Goal: Navigation & Orientation: Find specific page/section

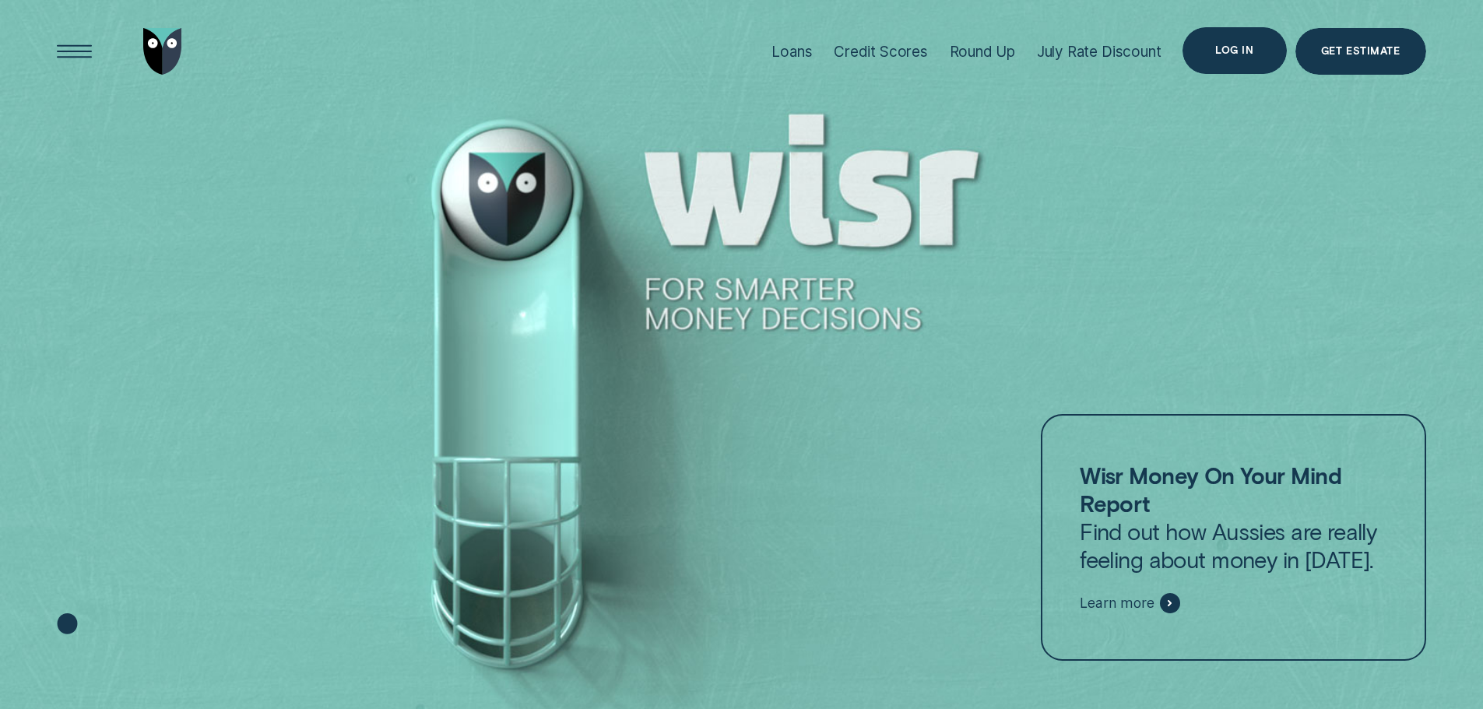
click at [1235, 52] on div "Log in" at bounding box center [1234, 50] width 38 height 9
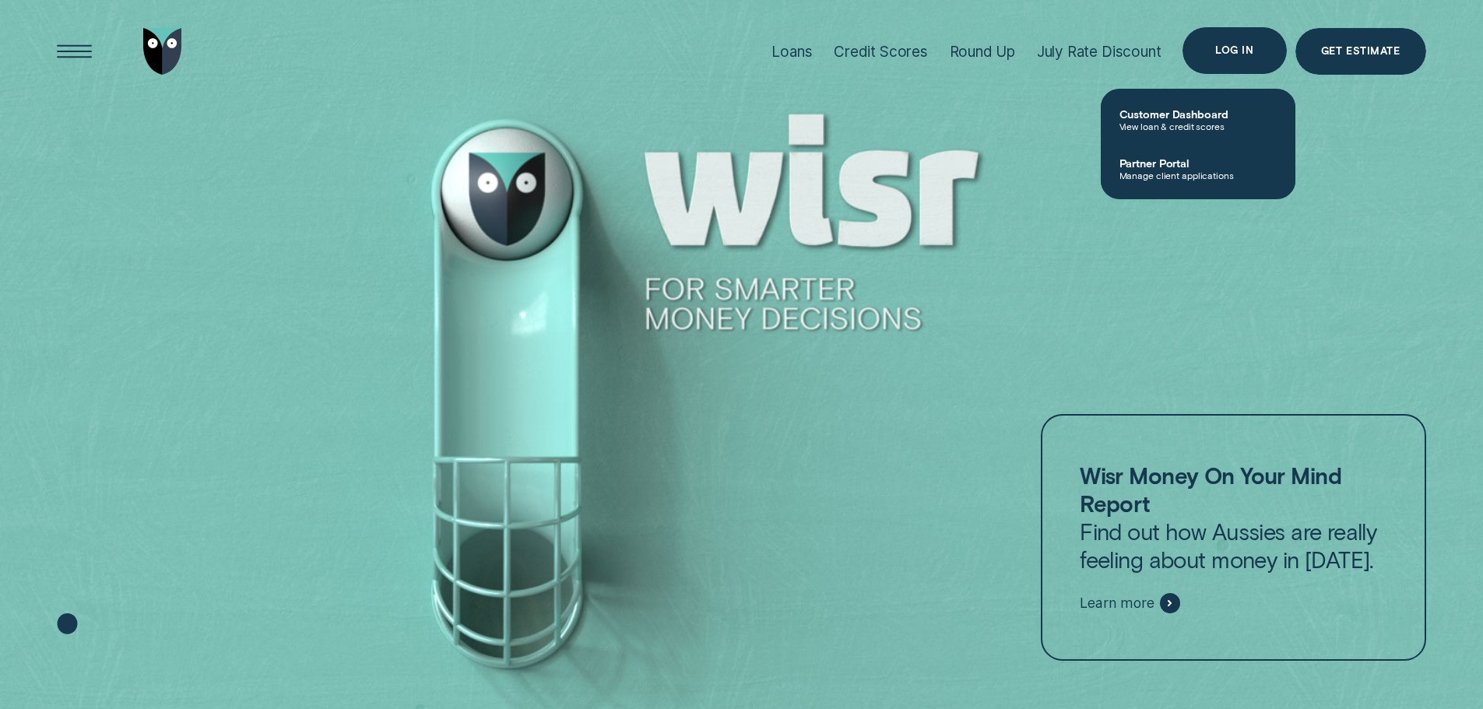
click at [1238, 54] on div "Log in" at bounding box center [1234, 50] width 38 height 9
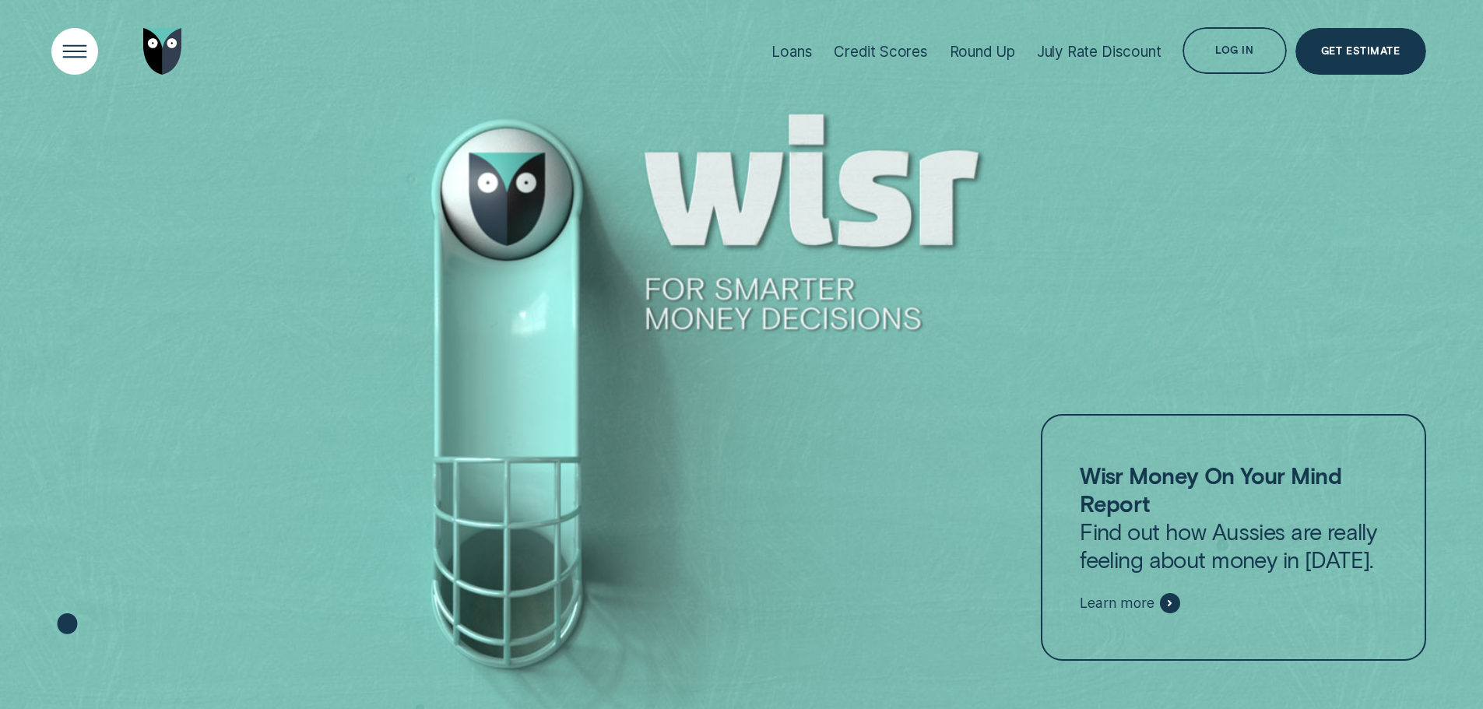
click at [72, 49] on div "Open Menu" at bounding box center [74, 52] width 66 height 66
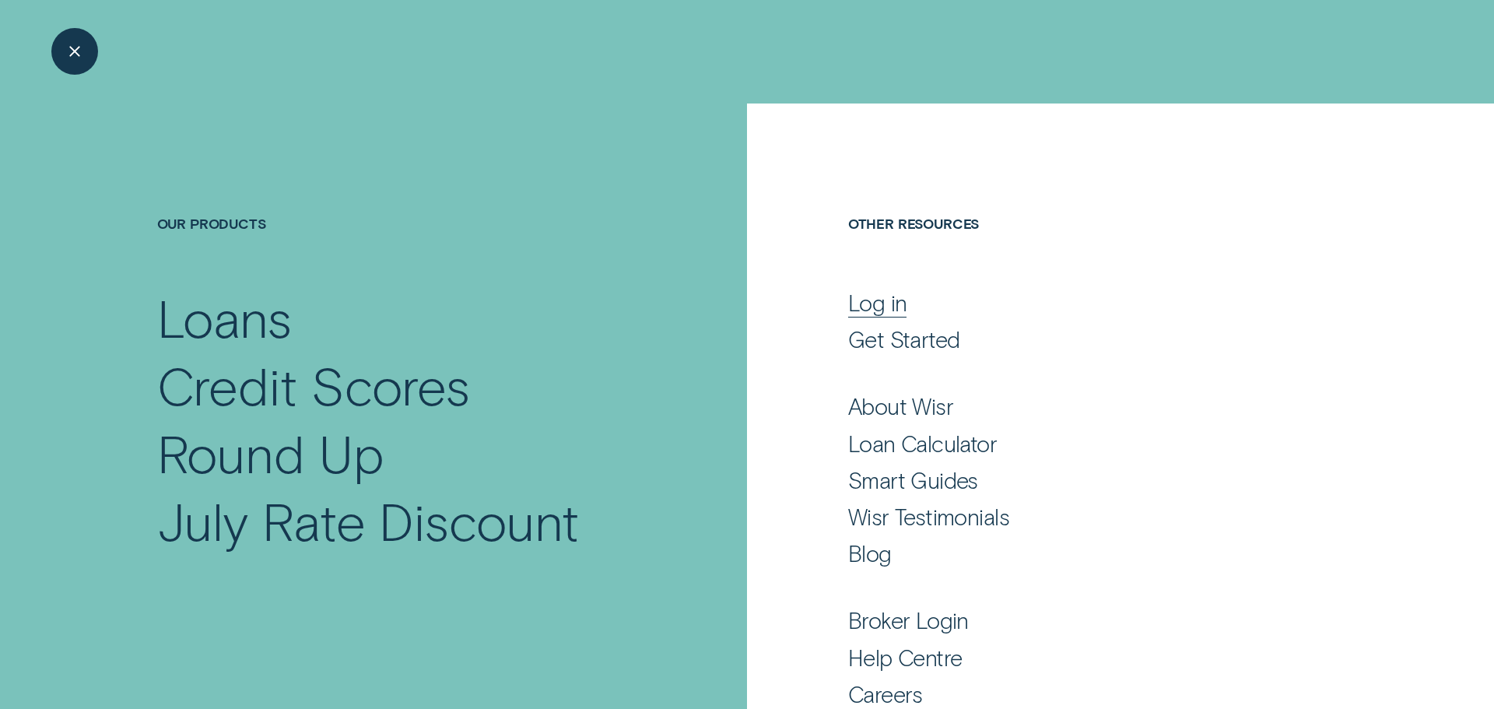
click at [855, 306] on div "Log in" at bounding box center [877, 303] width 59 height 28
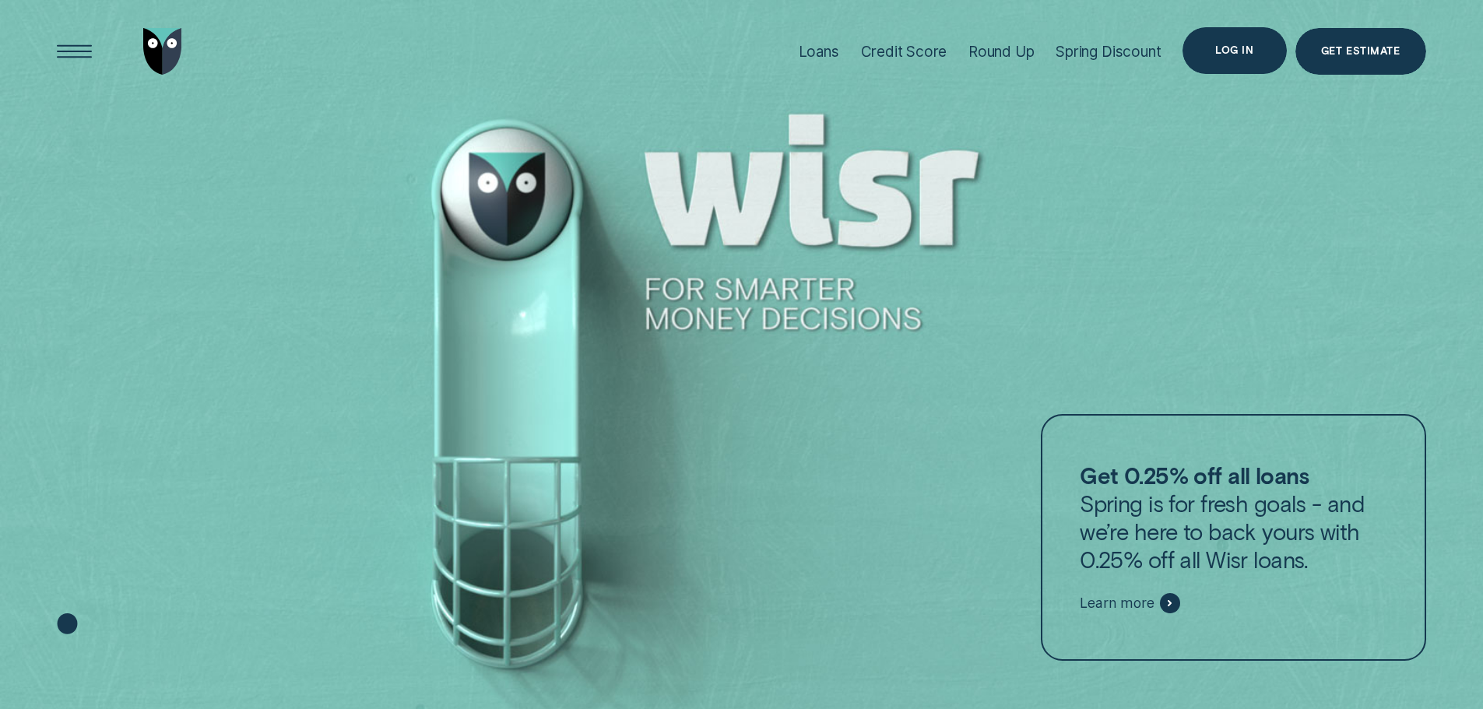
click at [1212, 48] on div "Log in" at bounding box center [1234, 50] width 104 height 47
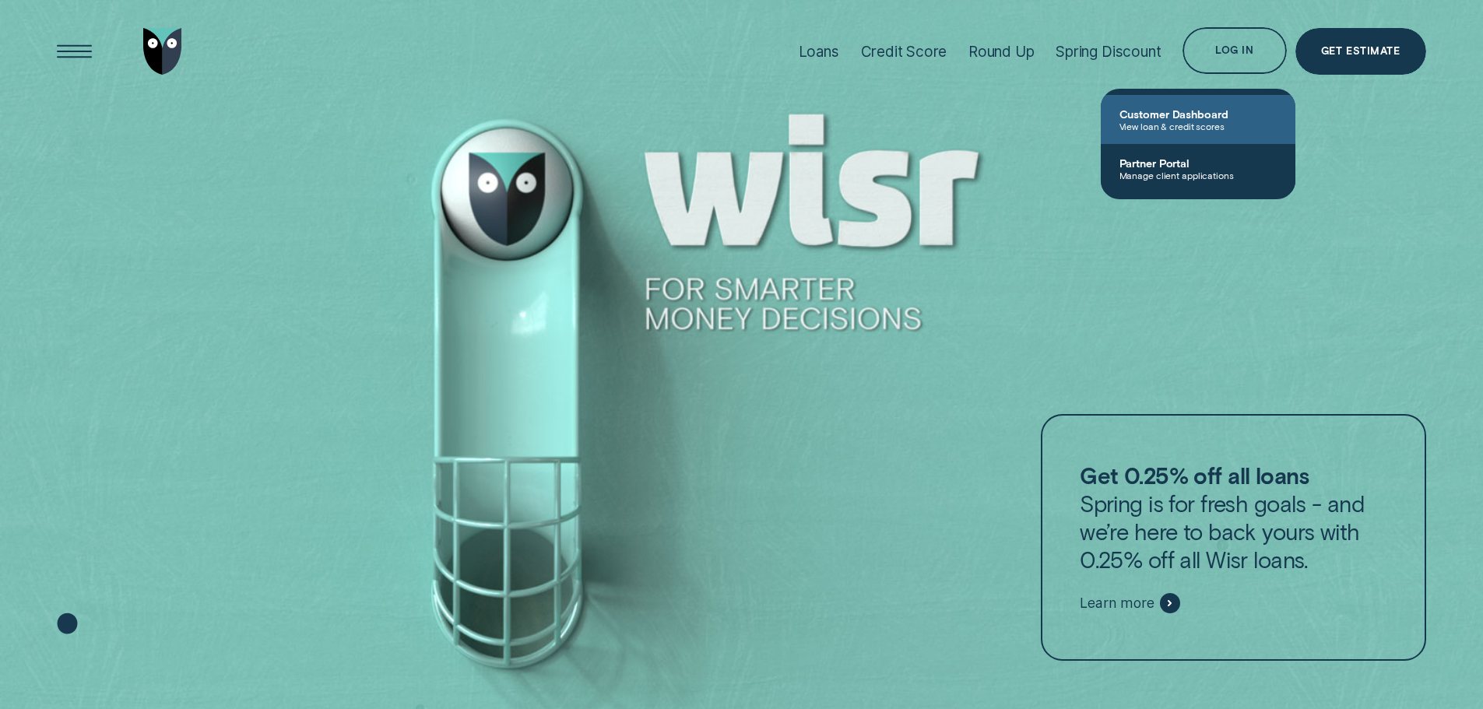
click at [1155, 124] on span "View loan & credit scores" at bounding box center [1197, 126] width 157 height 11
